Goal: Information Seeking & Learning: Find specific fact

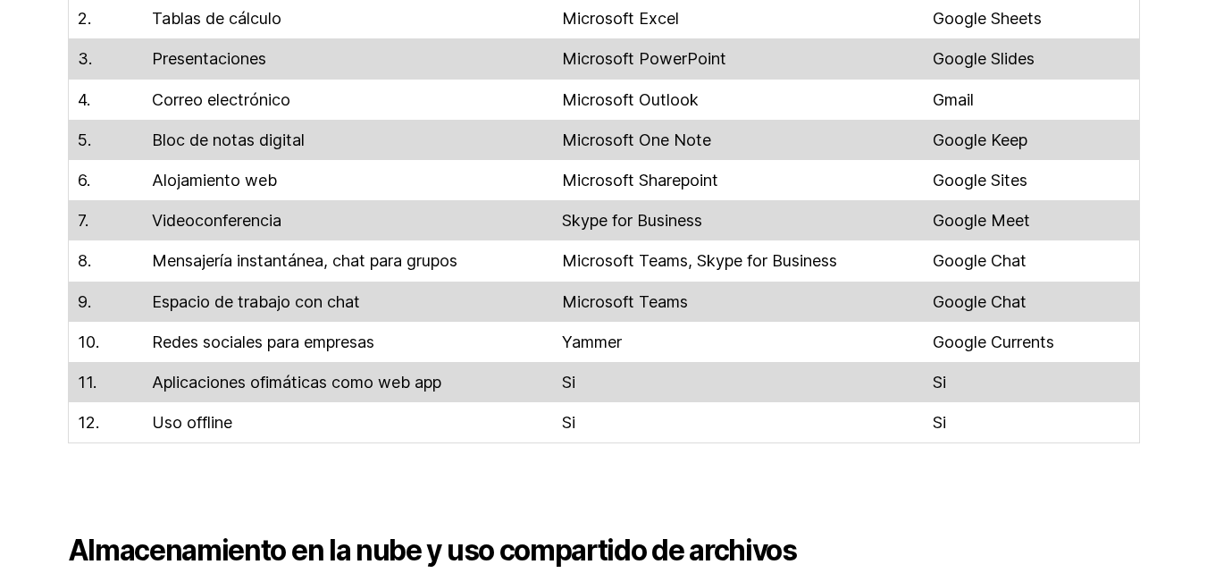
scroll to position [1161, 0]
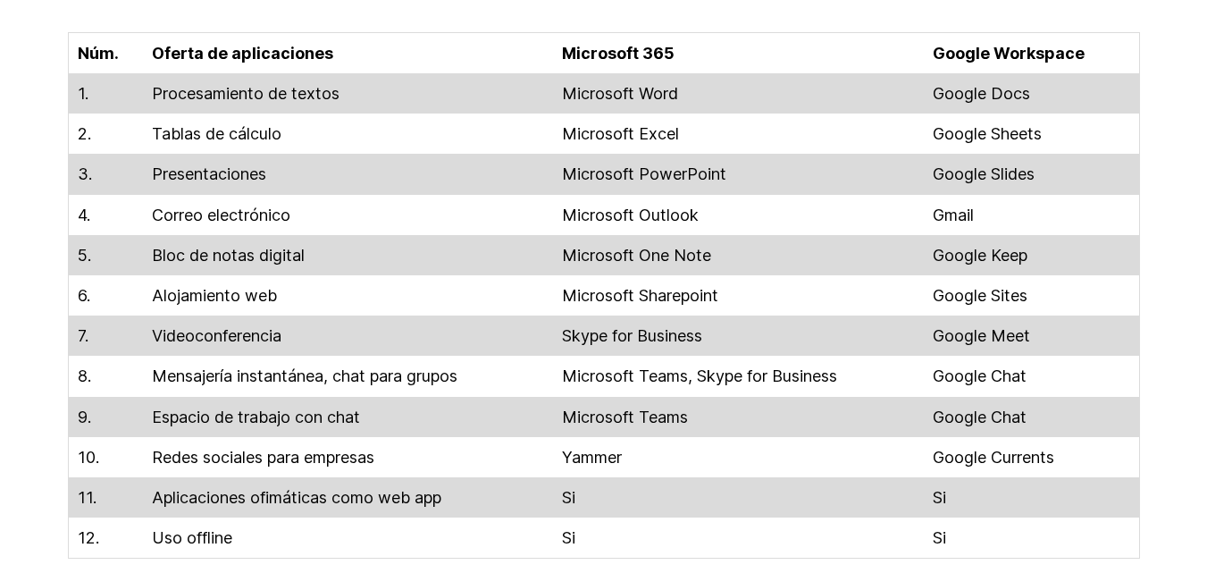
drag, startPoint x: 563, startPoint y: 87, endPoint x: 715, endPoint y: 92, distance: 152.0
click at [696, 95] on td "Microsoft Word" at bounding box center [738, 93] width 371 height 40
copy td "Microsoft Word"
drag, startPoint x: 942, startPoint y: 88, endPoint x: 1039, endPoint y: 96, distance: 96.7
click at [1039, 96] on td "Google Docs" at bounding box center [1031, 93] width 215 height 40
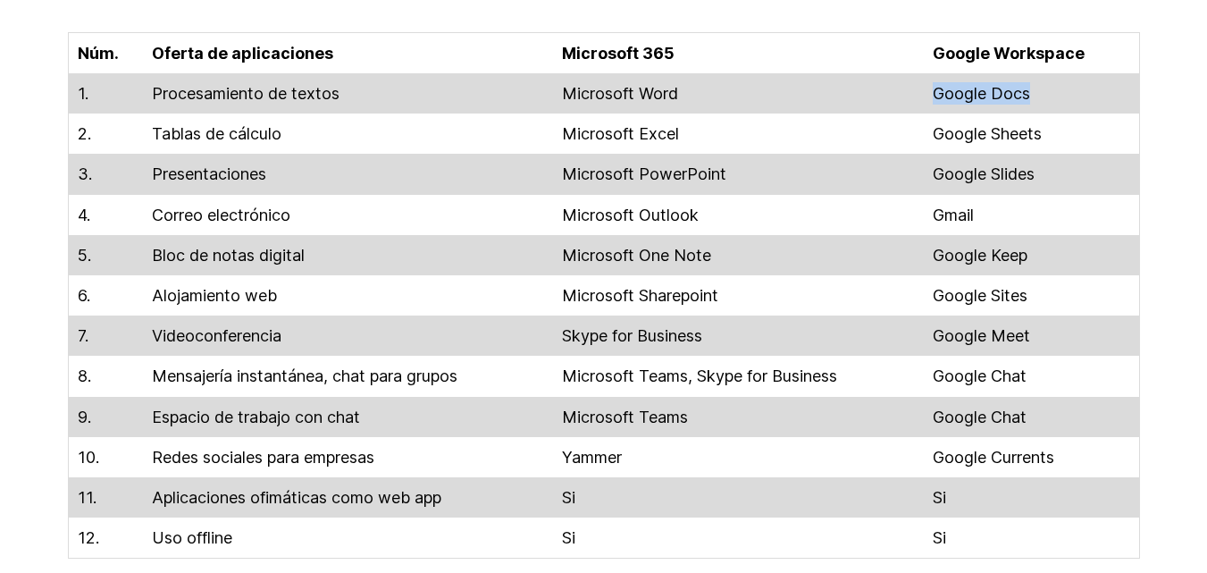
copy td "Google Docs"
click at [569, 124] on td "Microsoft Excel" at bounding box center [738, 133] width 371 height 40
drag, startPoint x: 565, startPoint y: 128, endPoint x: 740, endPoint y: 119, distance: 175.3
click at [699, 137] on td "Microsoft Excel" at bounding box center [738, 133] width 371 height 40
copy td "Microsoft Excel"
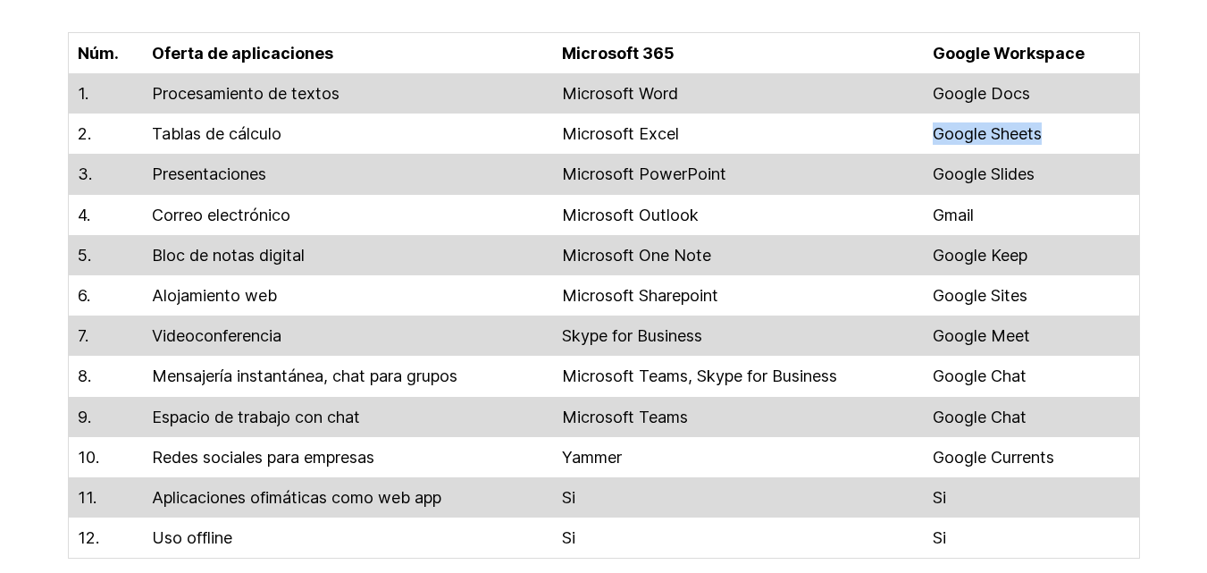
drag, startPoint x: 940, startPoint y: 136, endPoint x: 1052, endPoint y: 139, distance: 112.6
click at [1052, 139] on td "Google Sheets" at bounding box center [1031, 133] width 215 height 40
copy td "Google Sheets"
